Goal: Transaction & Acquisition: Obtain resource

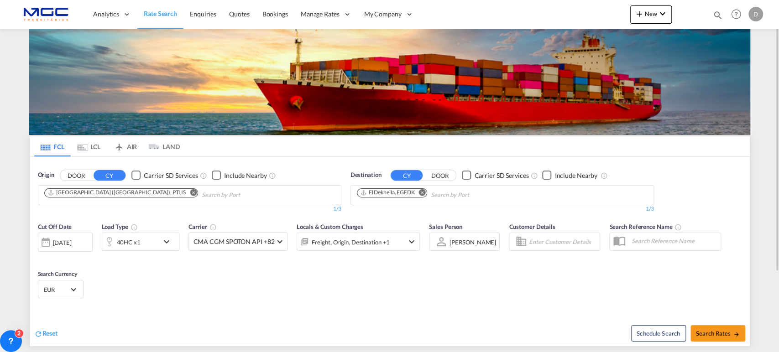
click at [423, 190] on md-icon "Remove" at bounding box center [422, 192] width 7 height 7
click at [190, 191] on md-icon "Remove" at bounding box center [193, 192] width 7 height 7
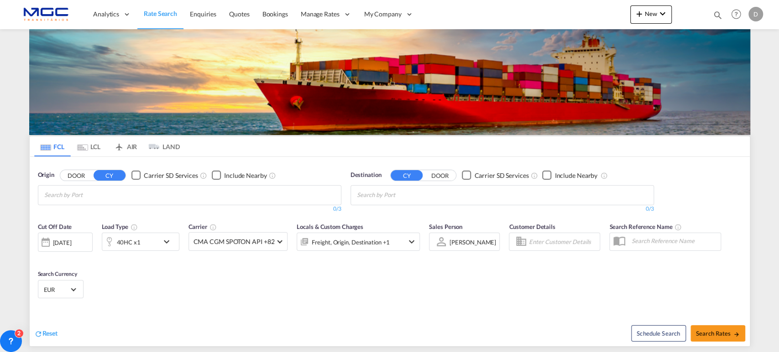
click at [102, 199] on body "Analytics Reports Dashboard Rate Search Enquiries Quotes Bookings" at bounding box center [389, 176] width 779 height 352
type input "leixoe"
click at [52, 214] on div "Leixoe s Portugal PTLEI" at bounding box center [114, 215] width 173 height 27
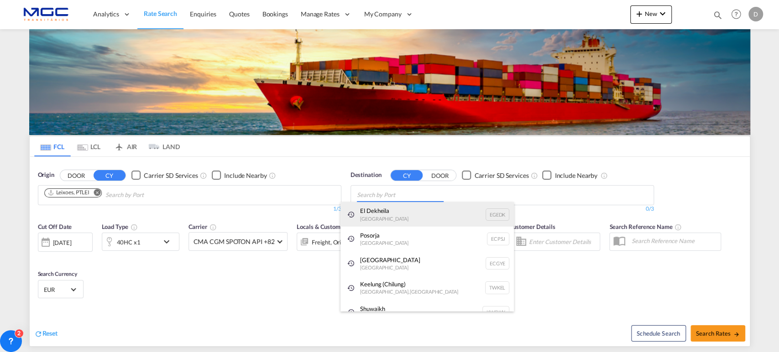
paste input "Shuwaikh"
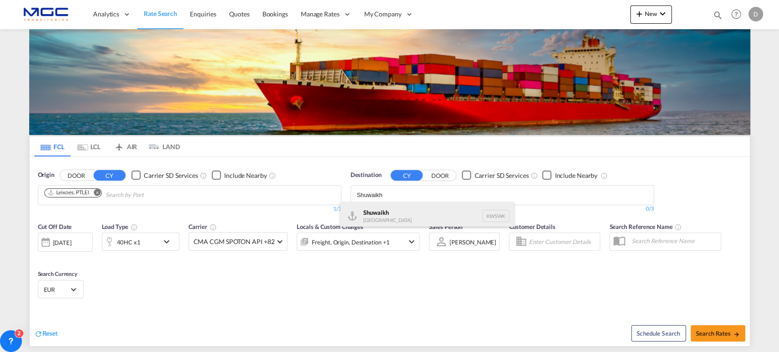
type input "Shuwaikh"
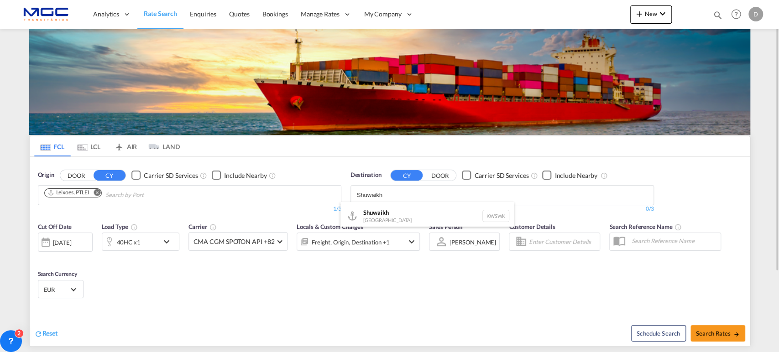
drag, startPoint x: 411, startPoint y: 209, endPoint x: 402, endPoint y: 217, distance: 12.6
click at [410, 209] on div "Shuwaikh [GEOGRAPHIC_DATA] KWSWK" at bounding box center [426, 215] width 173 height 27
click at [166, 240] on md-icon "icon-chevron-down" at bounding box center [169, 241] width 16 height 11
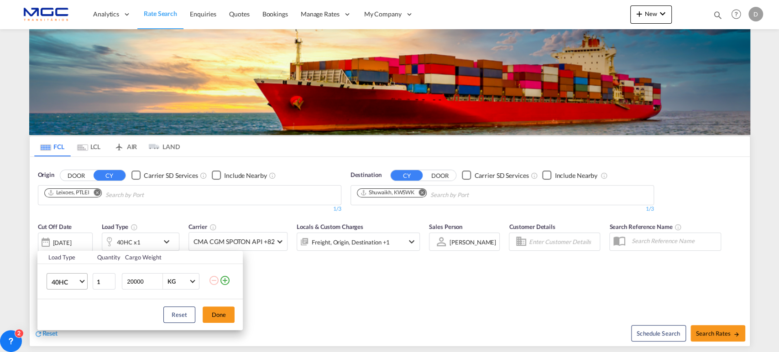
click at [68, 278] on span "40HC" at bounding box center [65, 282] width 26 height 9
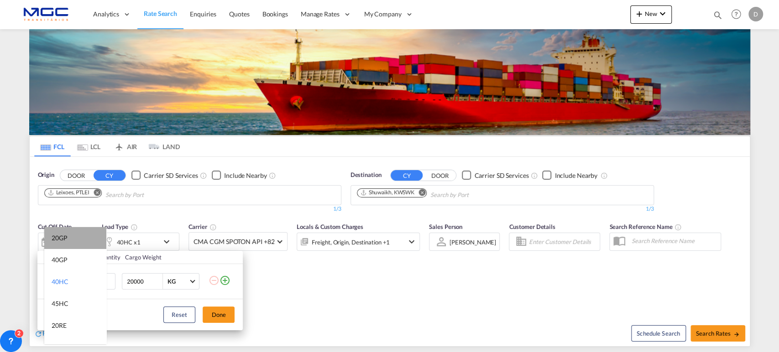
click at [84, 243] on md-option "20GP" at bounding box center [75, 238] width 62 height 22
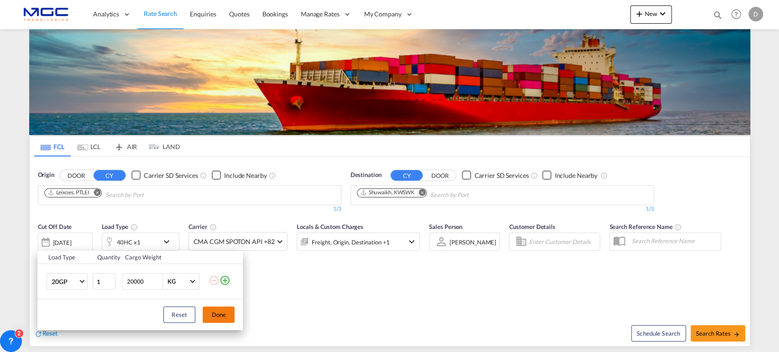
click at [204, 313] on button "Done" at bounding box center [219, 315] width 32 height 16
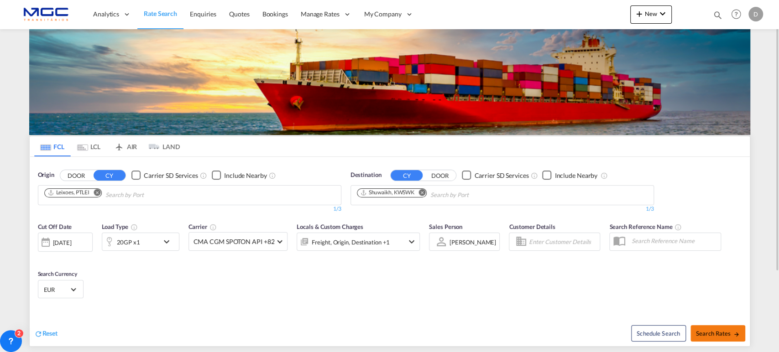
click at [710, 331] on span "Search Rates" at bounding box center [718, 333] width 44 height 7
type input "PTLEI to KWSWK / [DATE]"
